Goal: Information Seeking & Learning: Learn about a topic

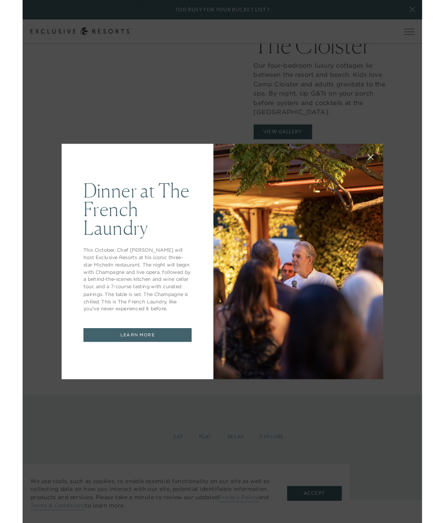
scroll to position [1243, 0]
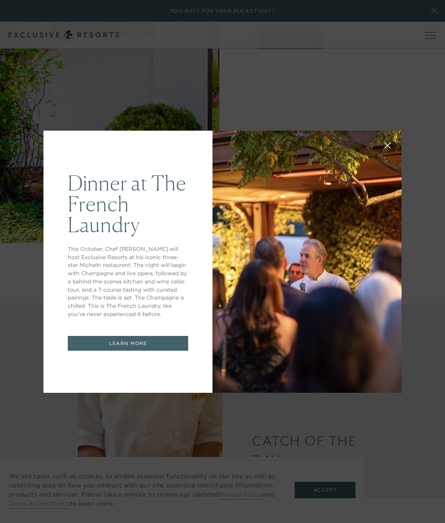
click at [392, 147] on button at bounding box center [387, 144] width 21 height 21
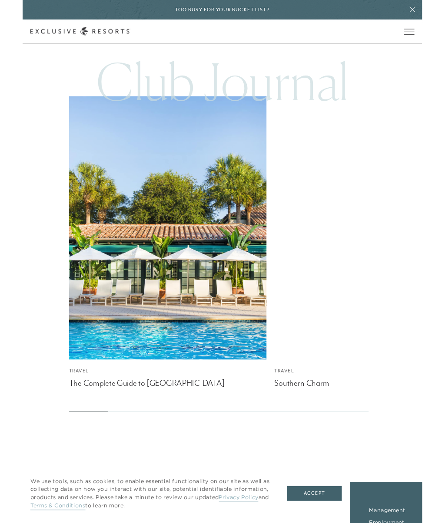
scroll to position [2400, 0]
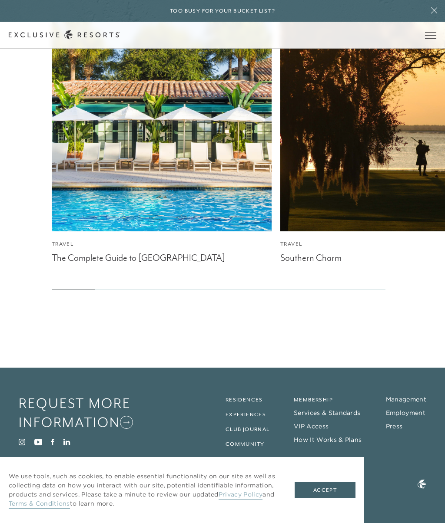
click at [70, 260] on div "The Complete Guide to Sea Island" at bounding box center [162, 256] width 220 height 13
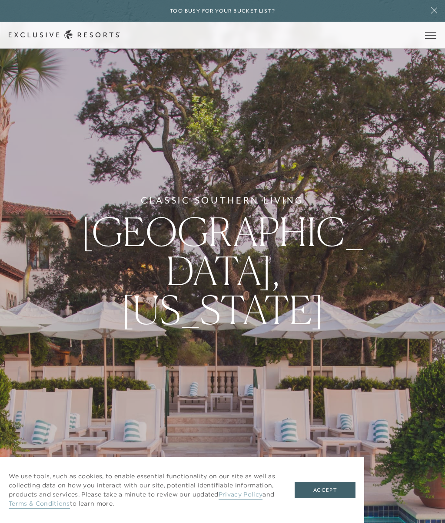
scroll to position [2400, 0]
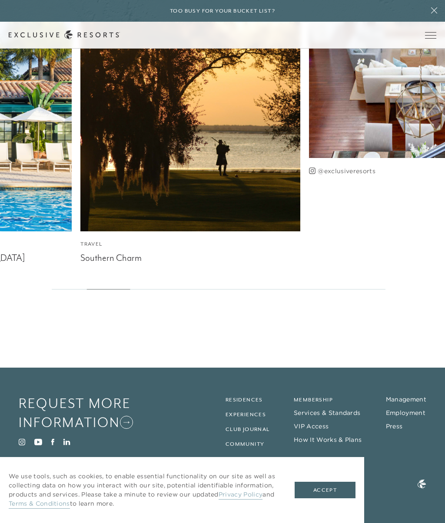
click at [353, 246] on div "Travel The Complete Guide to Sea Island Travel Southern Charm @exclusiveresorts…" at bounding box center [222, 113] width 445 height 351
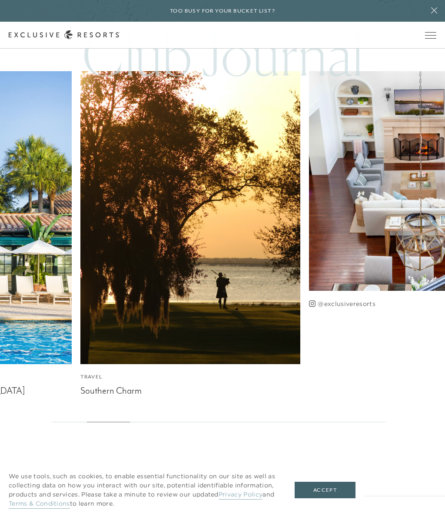
scroll to position [2245, 0]
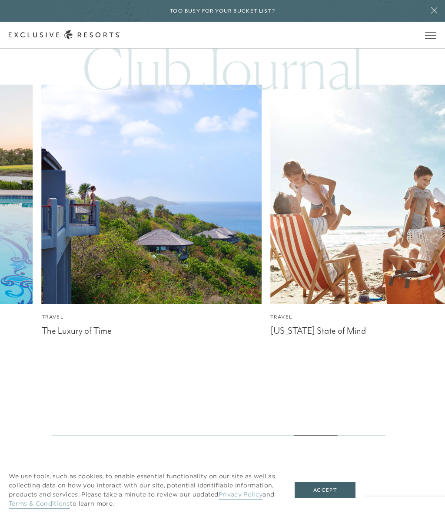
click at [83, 186] on img at bounding box center [151, 195] width 242 height 242
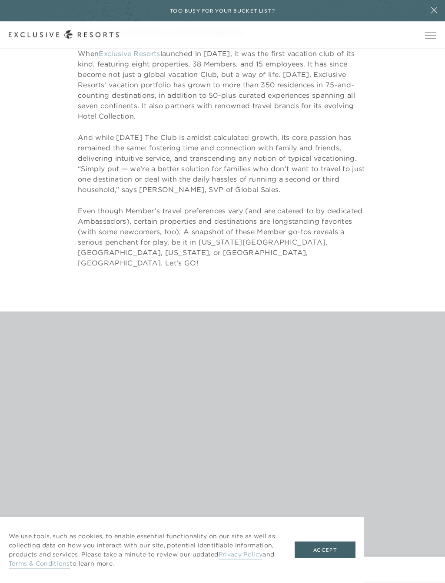
scroll to position [325, 0]
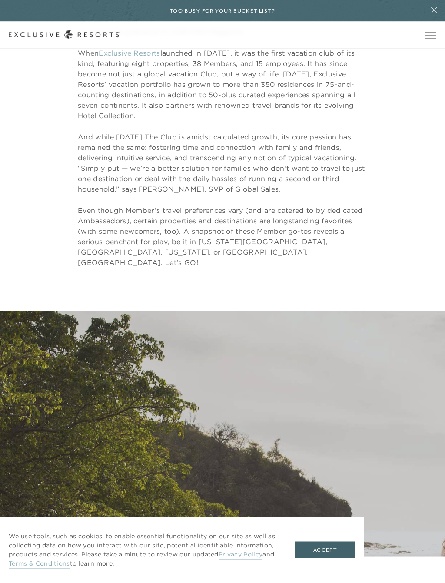
click at [39, 252] on div "As originally published in CURATED Magazine. When Exclusive Resorts launched in…" at bounding box center [222, 147] width 407 height 241
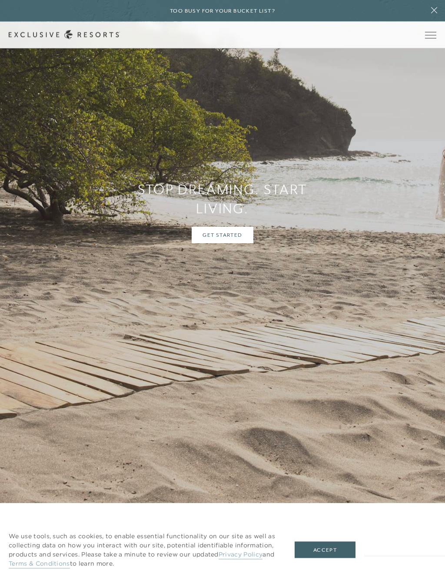
scroll to position [722, 0]
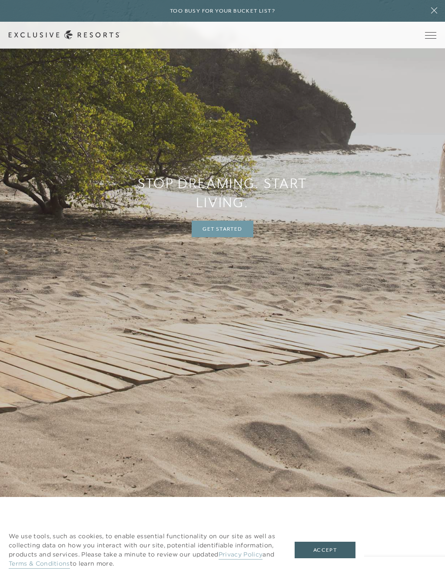
click at [238, 221] on link "Get Started" at bounding box center [221, 229] width 61 height 16
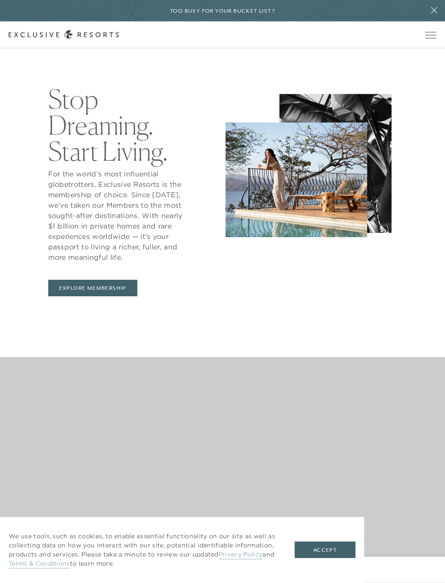
scroll to position [907, 0]
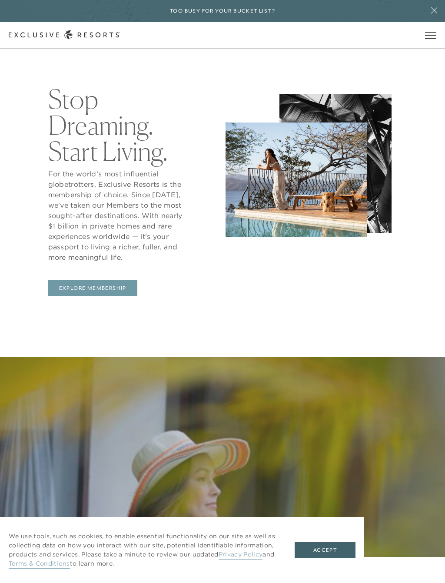
click at [74, 291] on link "Explore Membership" at bounding box center [92, 288] width 89 height 16
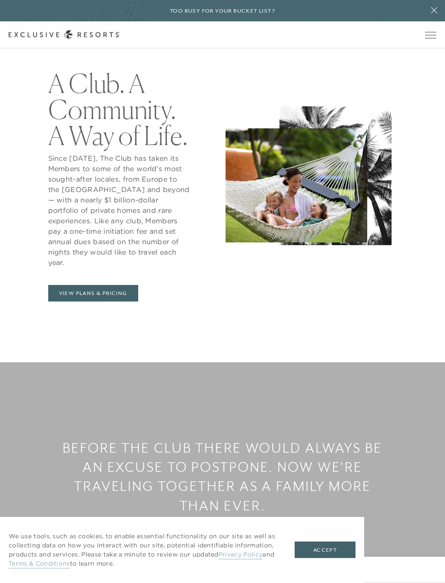
scroll to position [576, 0]
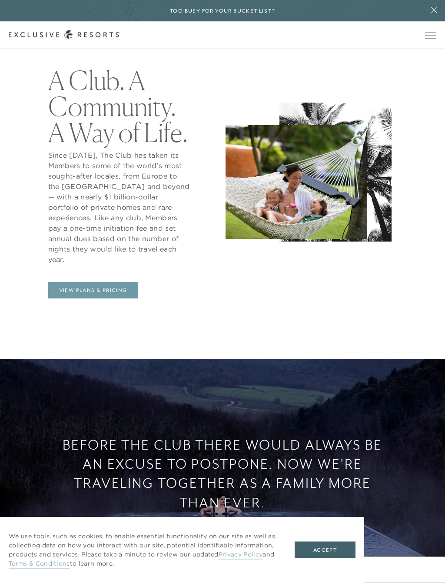
click at [84, 282] on link "View Plans & Pricing" at bounding box center [93, 290] width 90 height 16
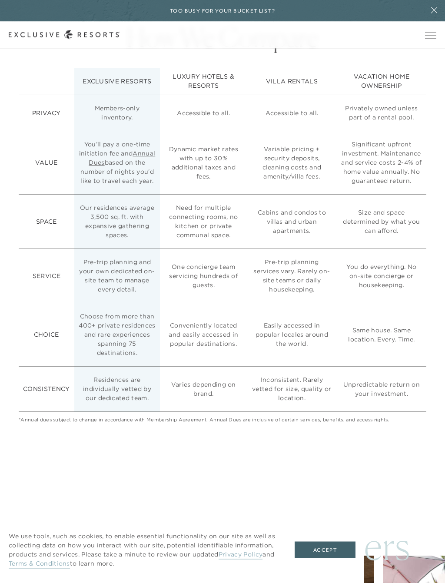
scroll to position [3006, 0]
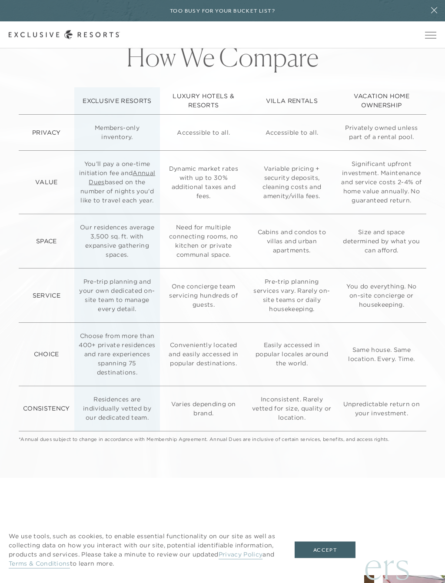
click at [143, 171] on link "Annual Dues" at bounding box center [122, 177] width 66 height 17
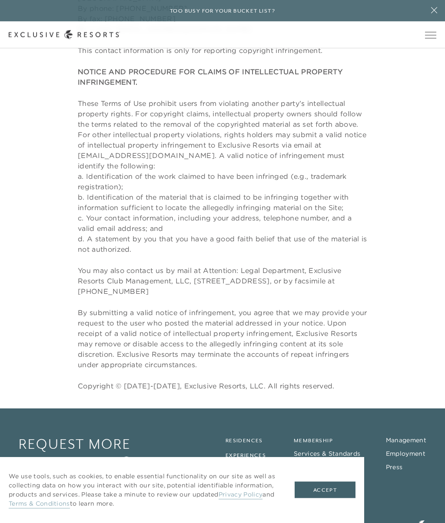
scroll to position [2899, 0]
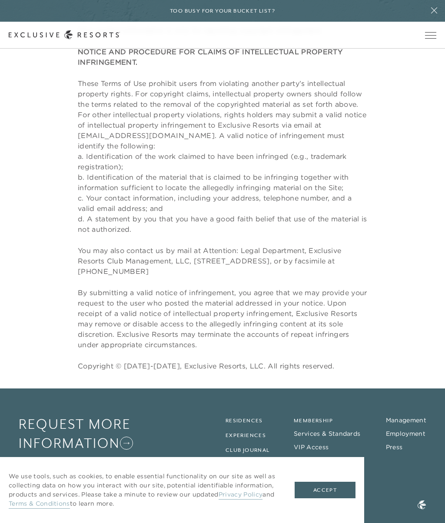
click at [254, 418] on link "Residences" at bounding box center [243, 421] width 37 height 6
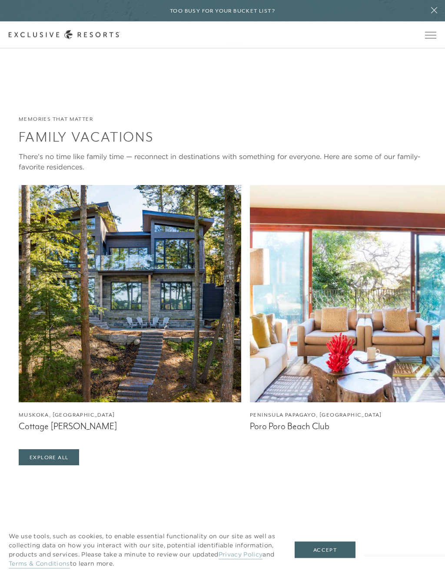
scroll to position [2285, 0]
